Goal: Task Accomplishment & Management: Manage account settings

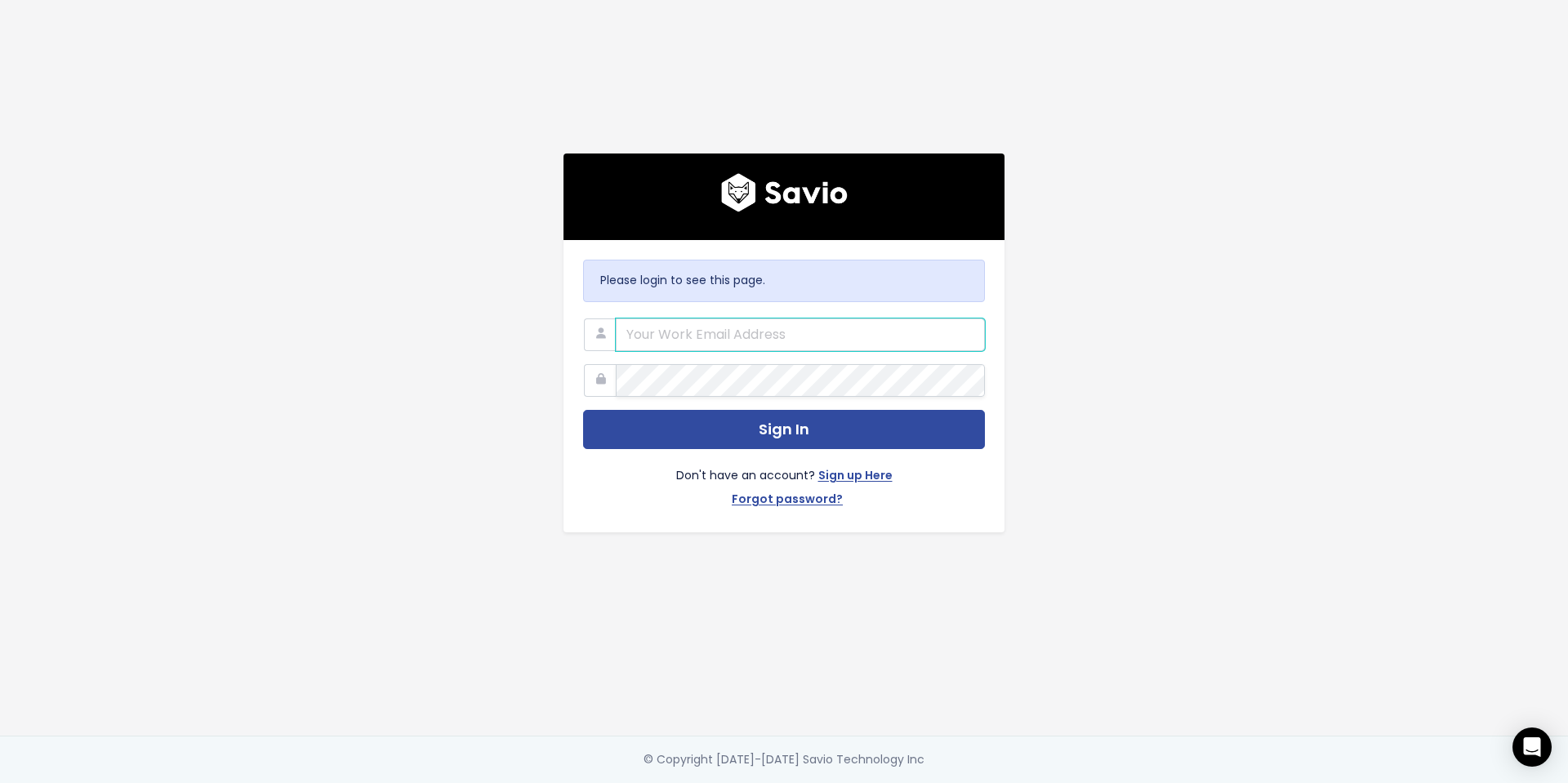
type input "patrick@sitebulb.com"
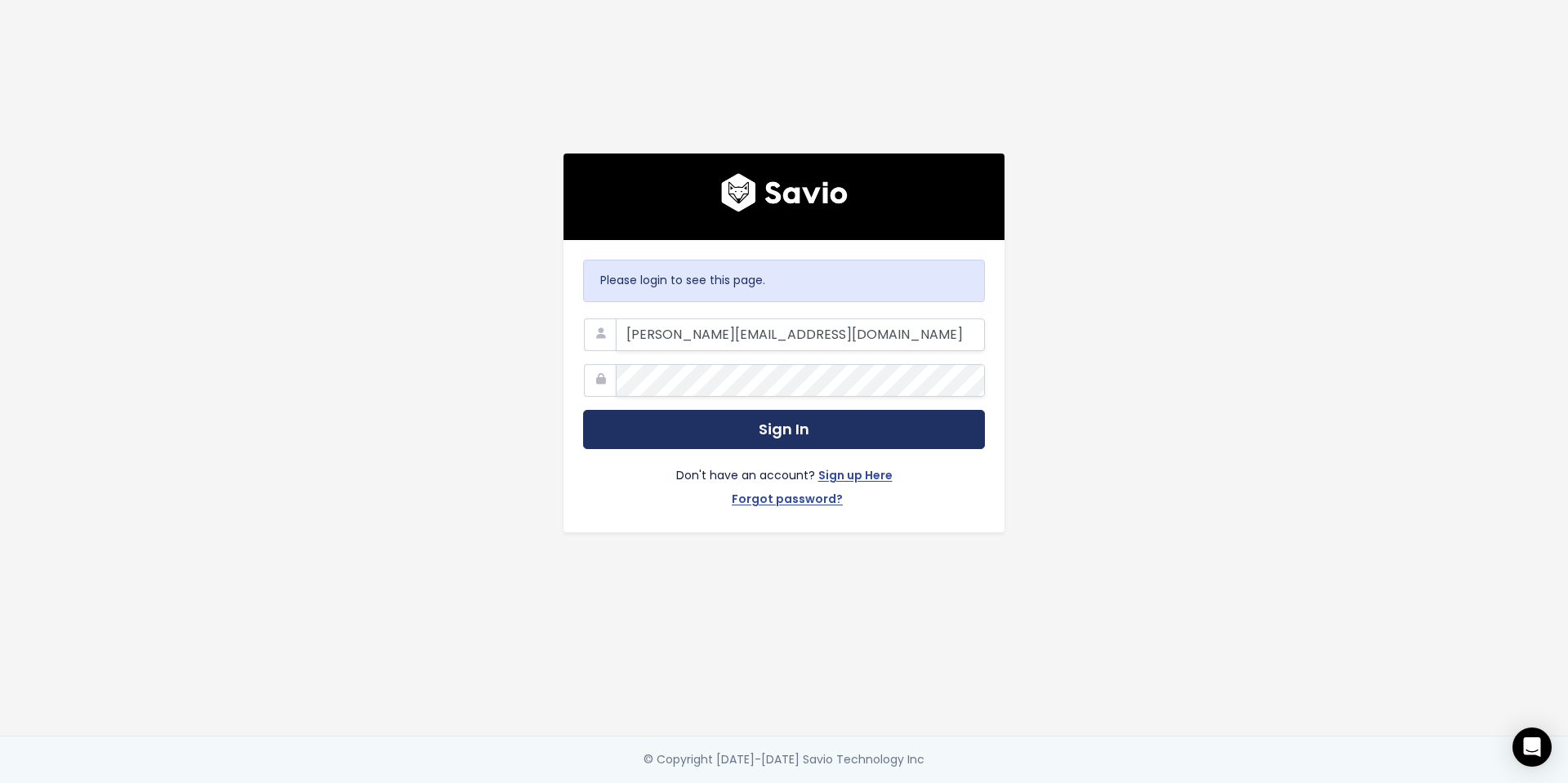
click at [805, 430] on button "Sign In" at bounding box center [783, 430] width 401 height 40
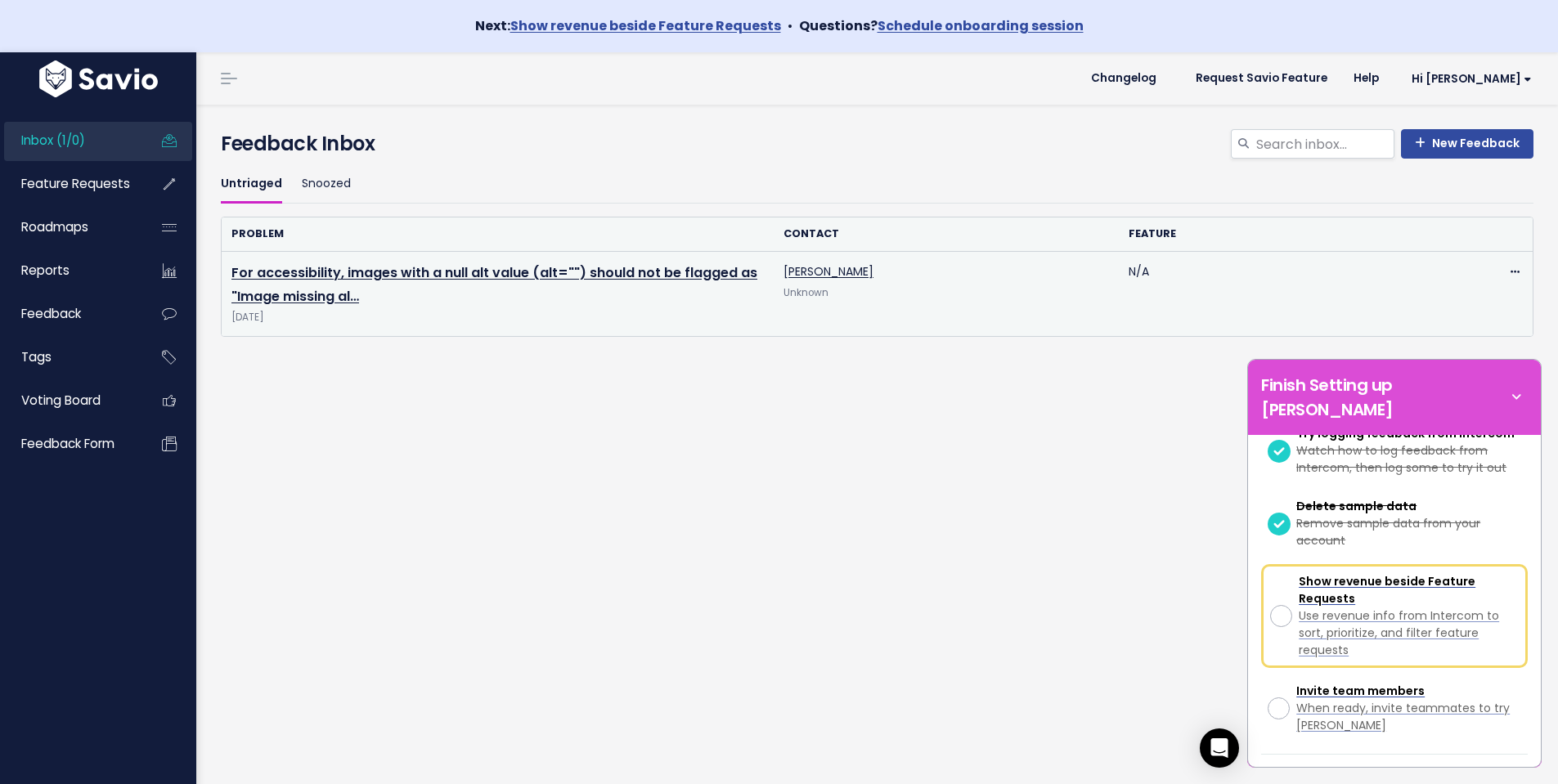
scroll to position [348, 0]
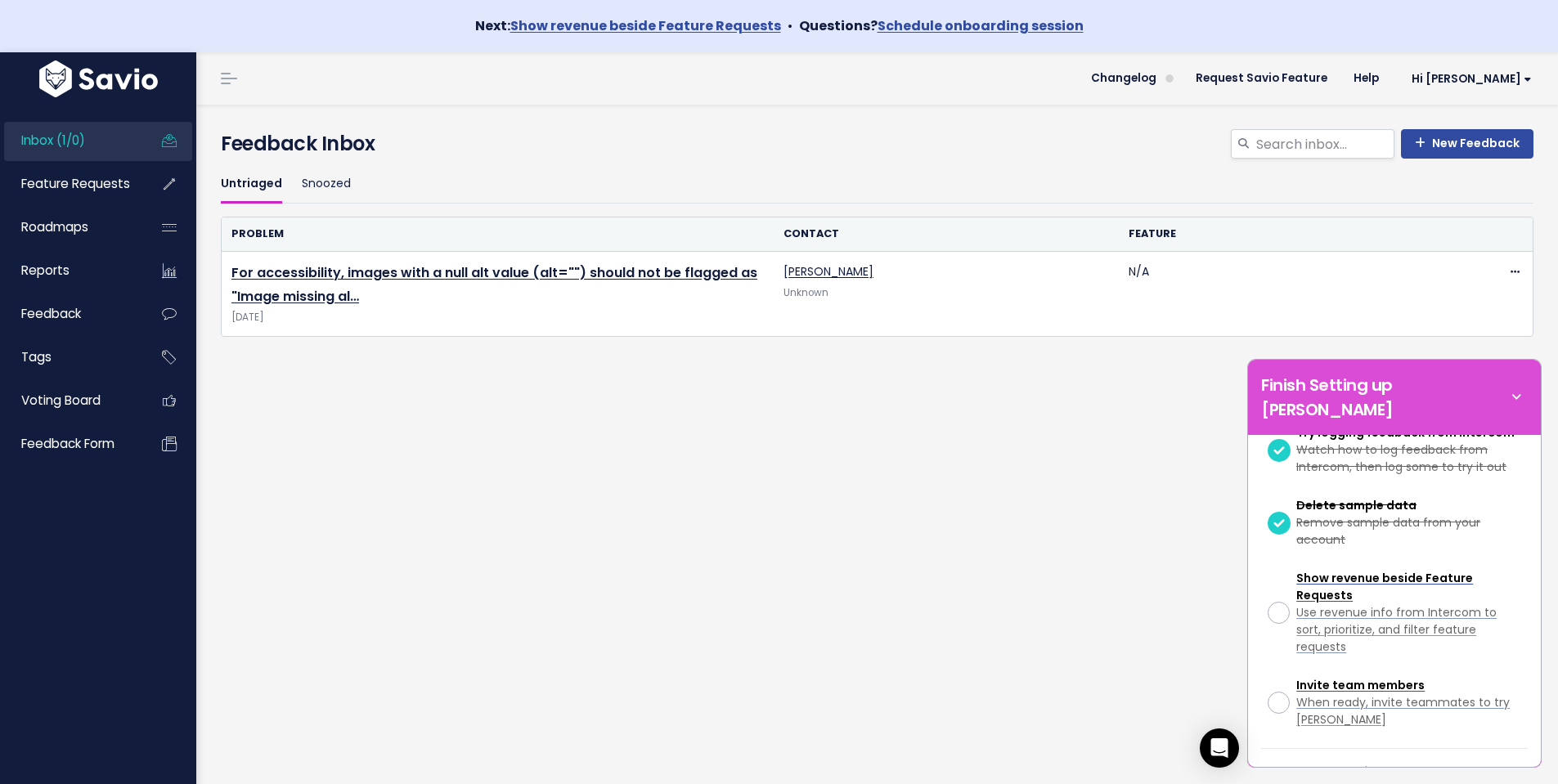
drag, startPoint x: 1526, startPoint y: 389, endPoint x: 1510, endPoint y: 349, distance: 43.1
click at [1527, 389] on icon at bounding box center [1516, 397] width 23 height 18
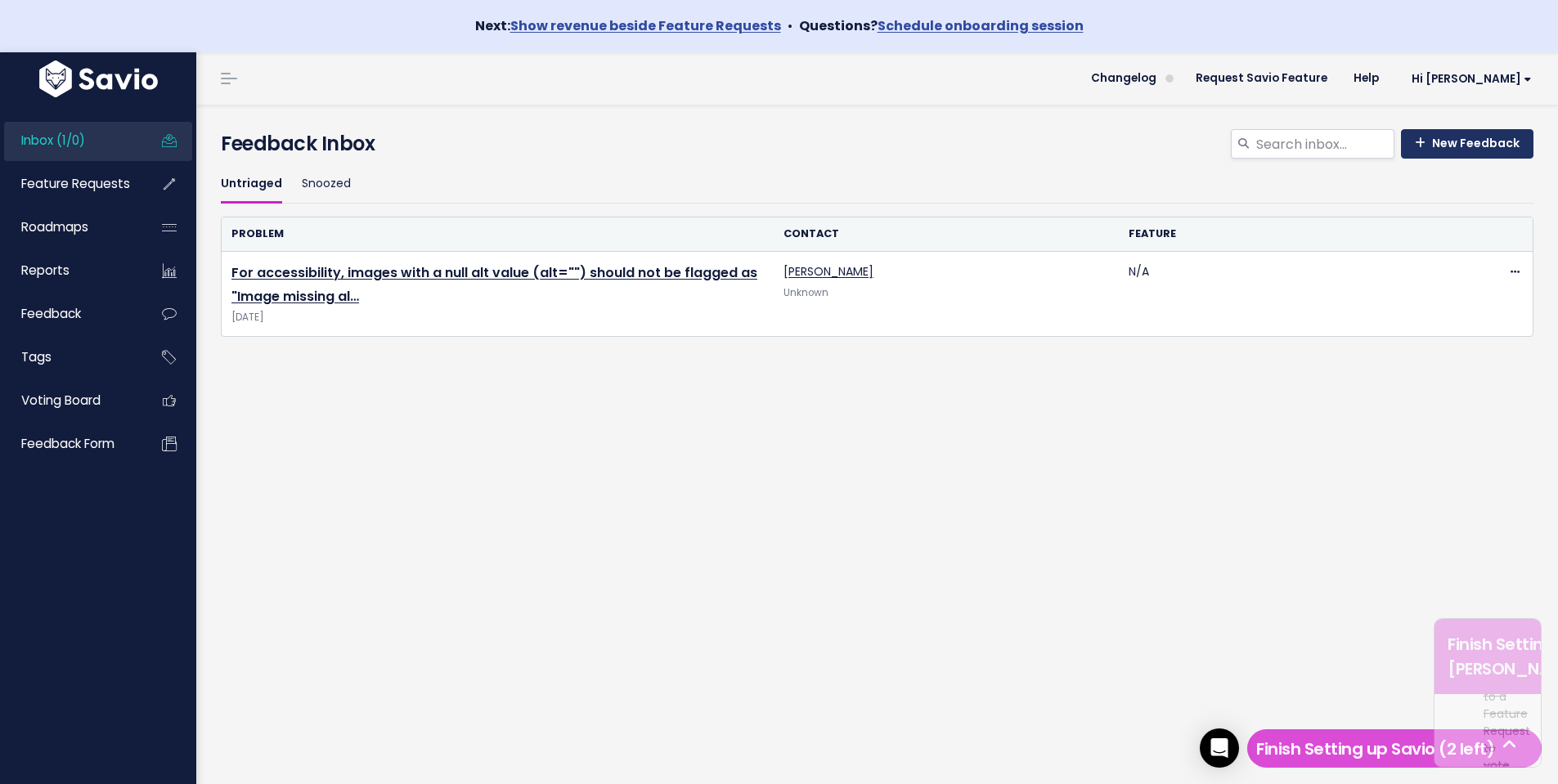
scroll to position [1137, 0]
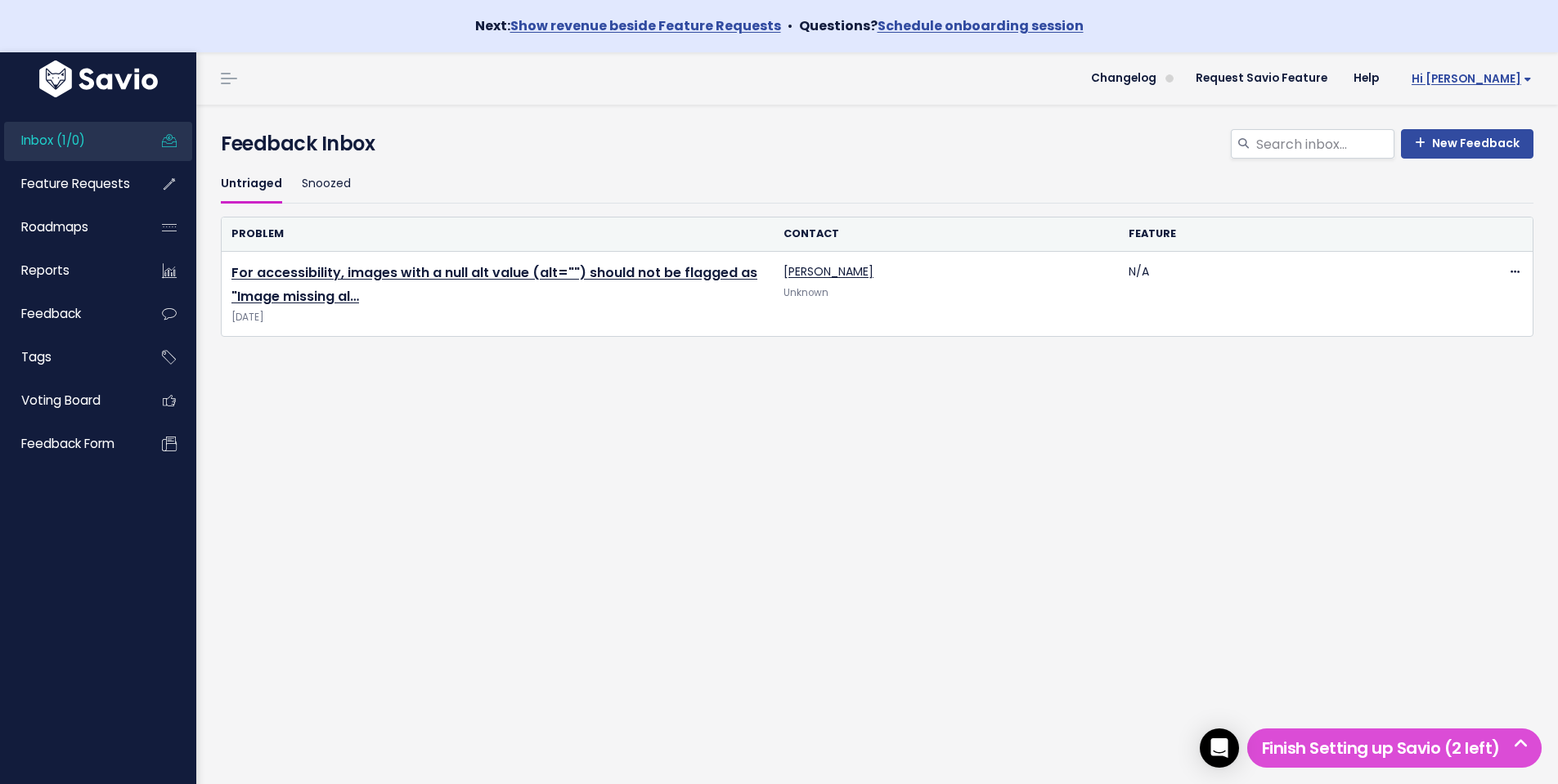
click at [1513, 90] on link "Hi [PERSON_NAME]" at bounding box center [1468, 79] width 153 height 26
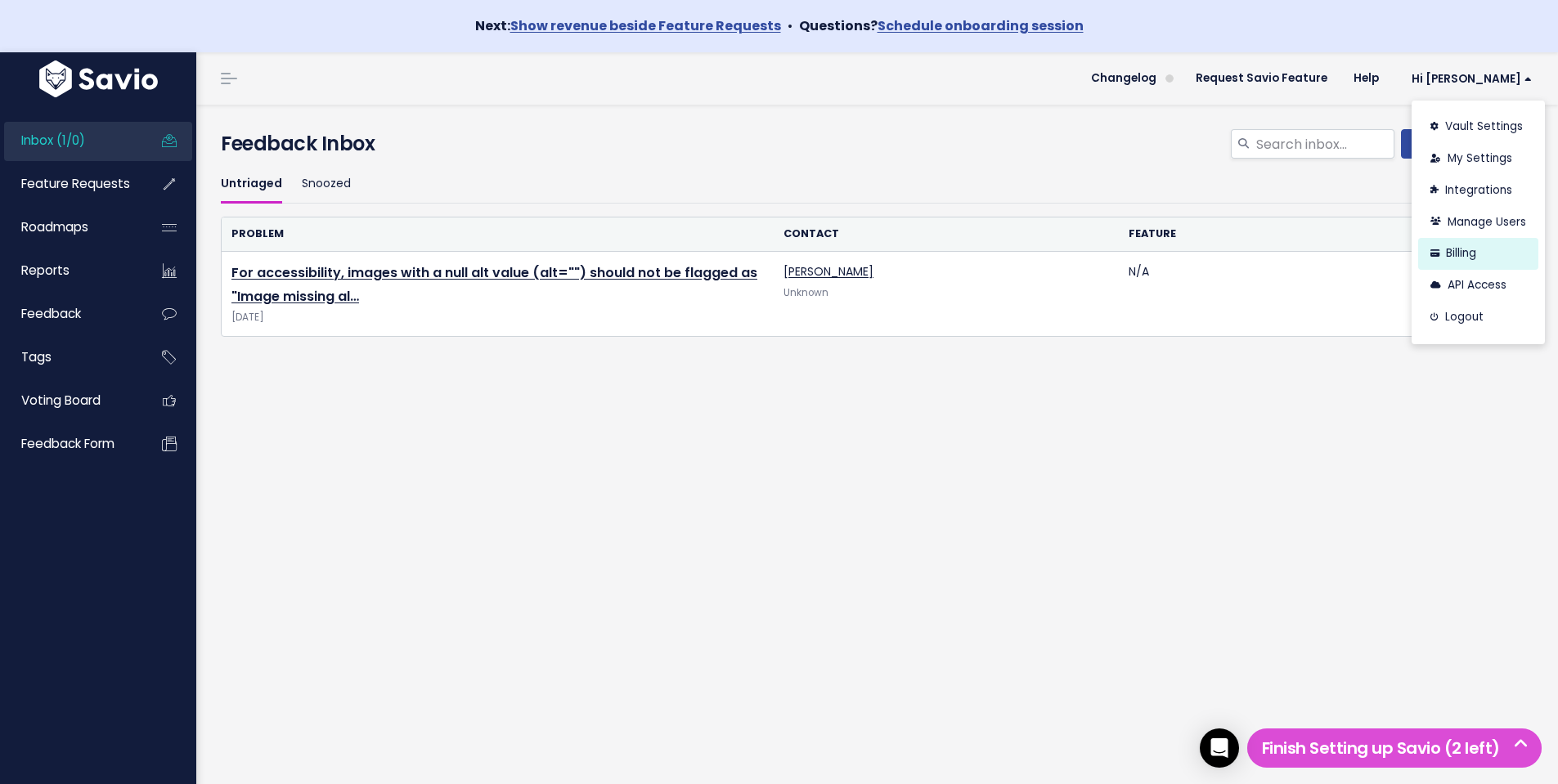
click at [1460, 255] on link "Billing" at bounding box center [1477, 254] width 120 height 32
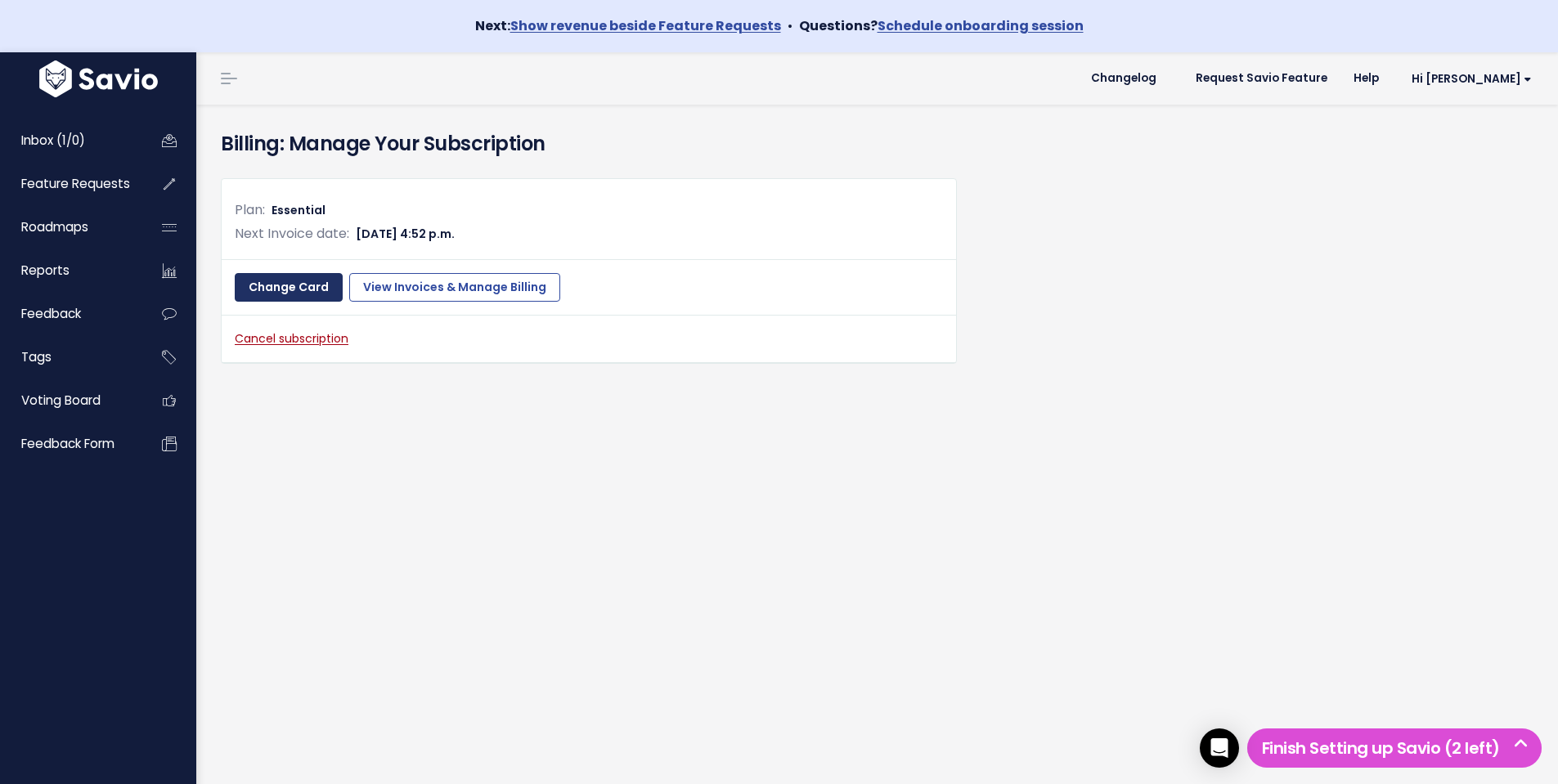
click at [306, 289] on link "Change Card" at bounding box center [289, 287] width 108 height 29
click at [308, 283] on link "Change Card" at bounding box center [289, 287] width 108 height 29
